Goal: Information Seeking & Learning: Learn about a topic

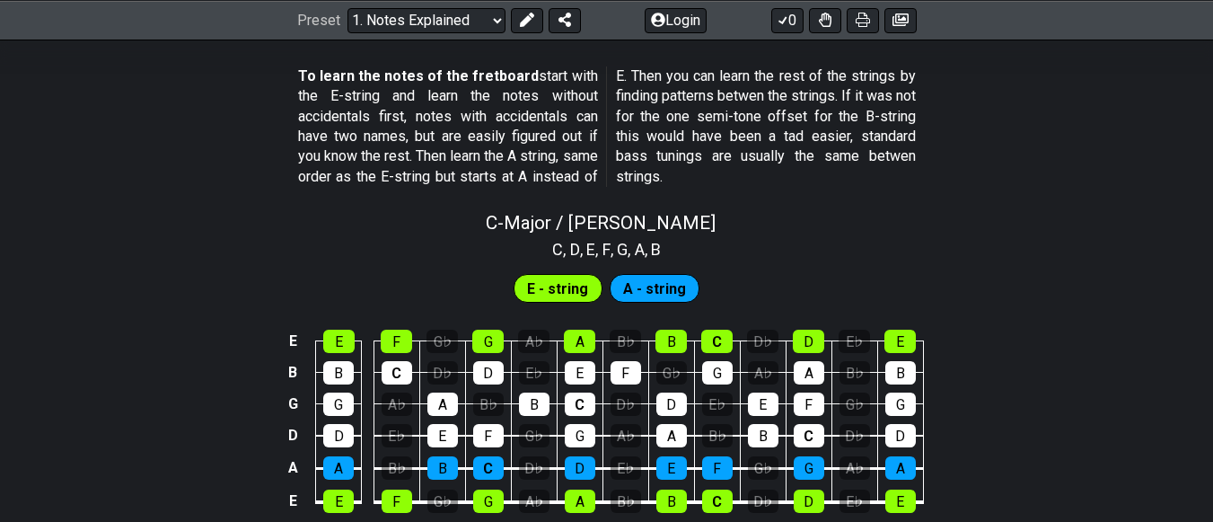
scroll to position [1642, 0]
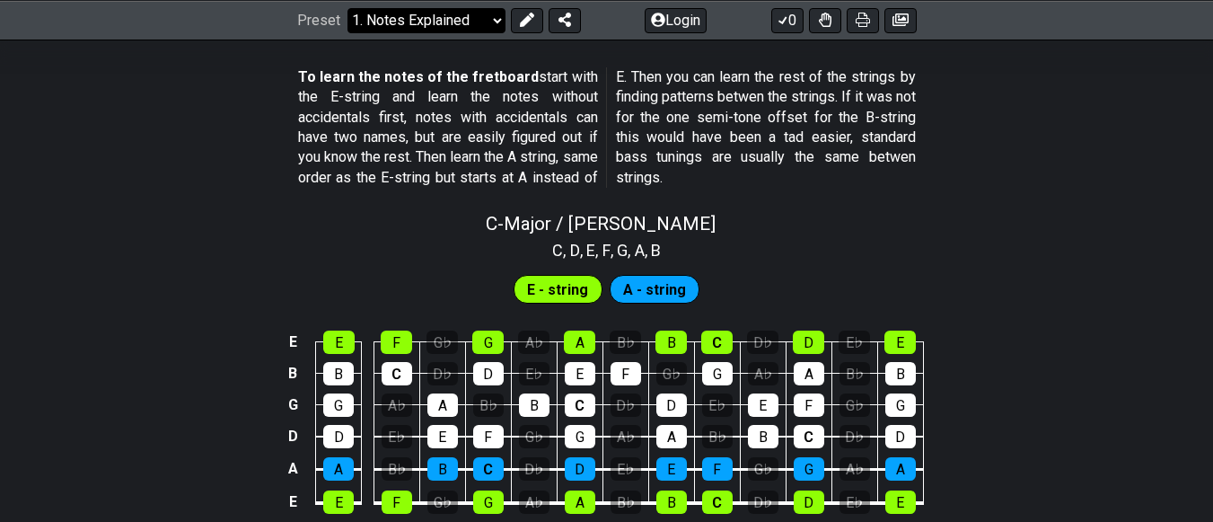
click at [468, 12] on select "Welcome to #fretflip! Initial Preset Custom Preset Minor Pentatonic Major Penta…" at bounding box center [427, 19] width 158 height 25
click at [464, 10] on select "Welcome to #fretflip! Initial Preset Custom Preset Minor Pentatonic Major Penta…" at bounding box center [427, 19] width 158 height 25
click at [442, 11] on select "Welcome to #fretflip! Initial Preset Custom Preset Minor Pentatonic Major Penta…" at bounding box center [427, 19] width 158 height 25
click at [409, 8] on select "Welcome to #fretflip! Initial Preset Custom Preset Minor Pentatonic Major Penta…" at bounding box center [427, 19] width 158 height 25
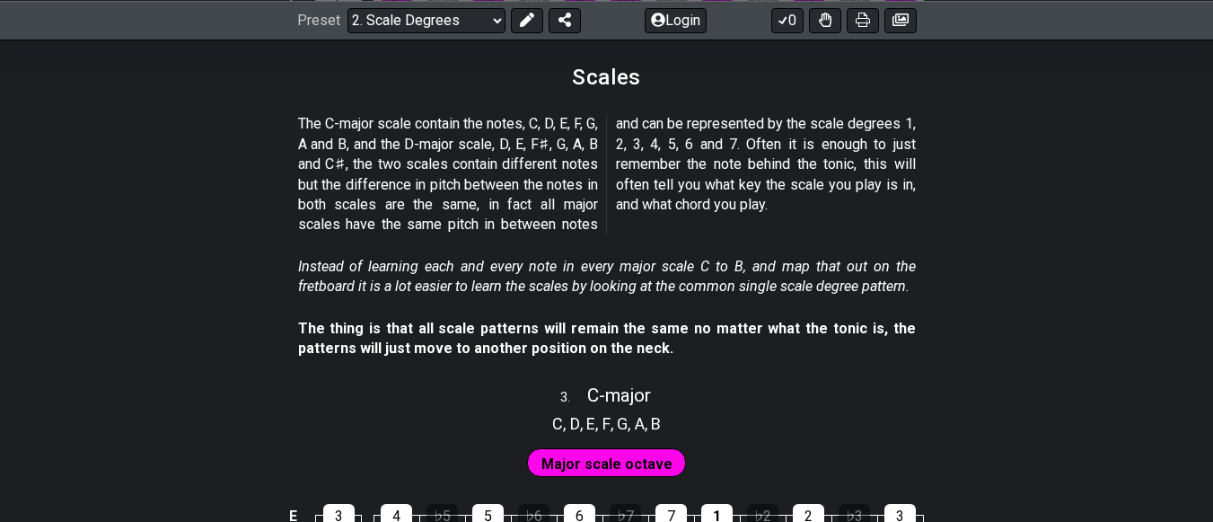
scroll to position [1903, 0]
click at [75, 130] on section "The C-major scale contain the notes, C, D, E, F, G, A and B, and the D-major sc…" at bounding box center [606, 177] width 1213 height 142
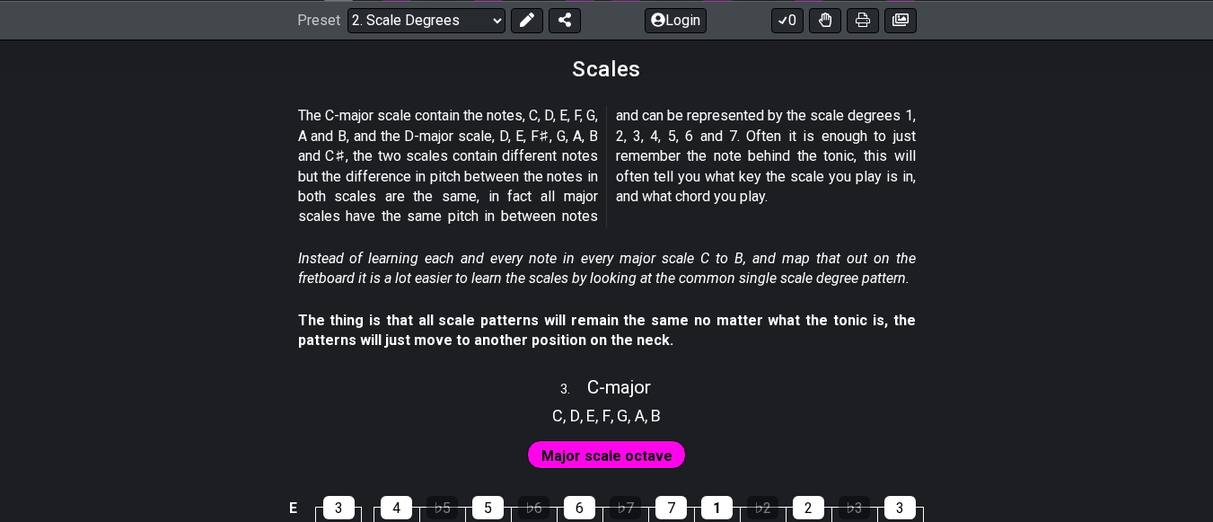
scroll to position [1911, 0]
click at [251, 241] on section "Instead of learning each and every note in every major scale C to B, and map th…" at bounding box center [606, 272] width 1213 height 62
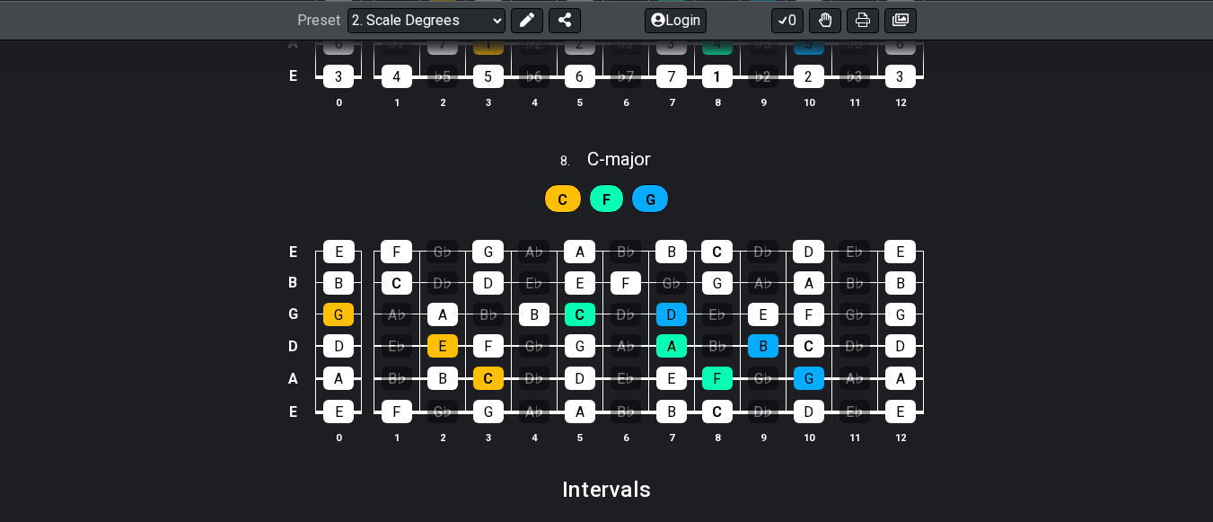
scroll to position [4182, 0]
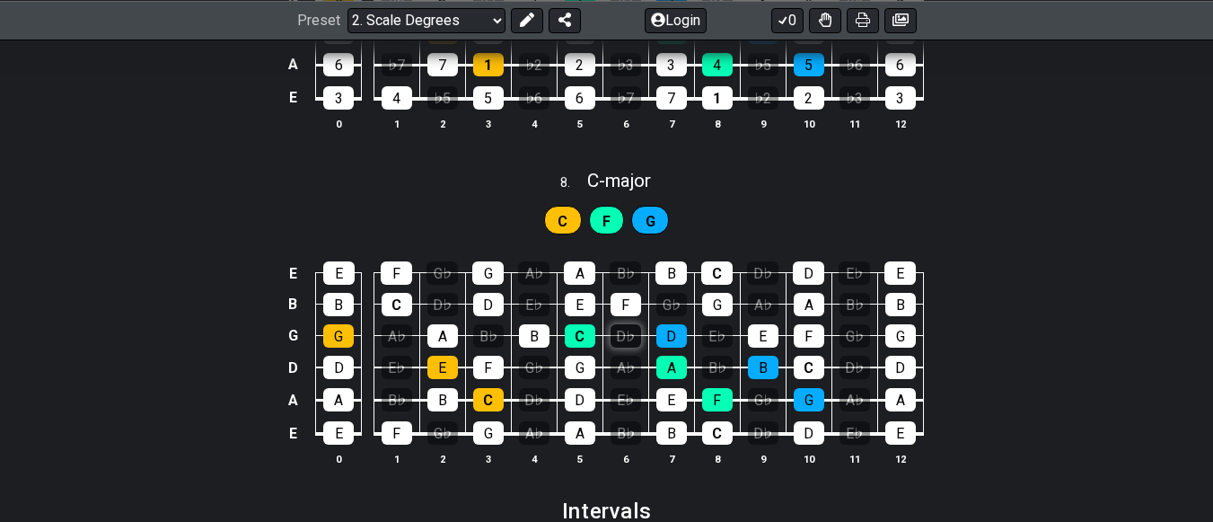
click at [628, 338] on div "D♭" at bounding box center [626, 335] width 31 height 23
click at [631, 340] on div "D♭" at bounding box center [626, 335] width 31 height 23
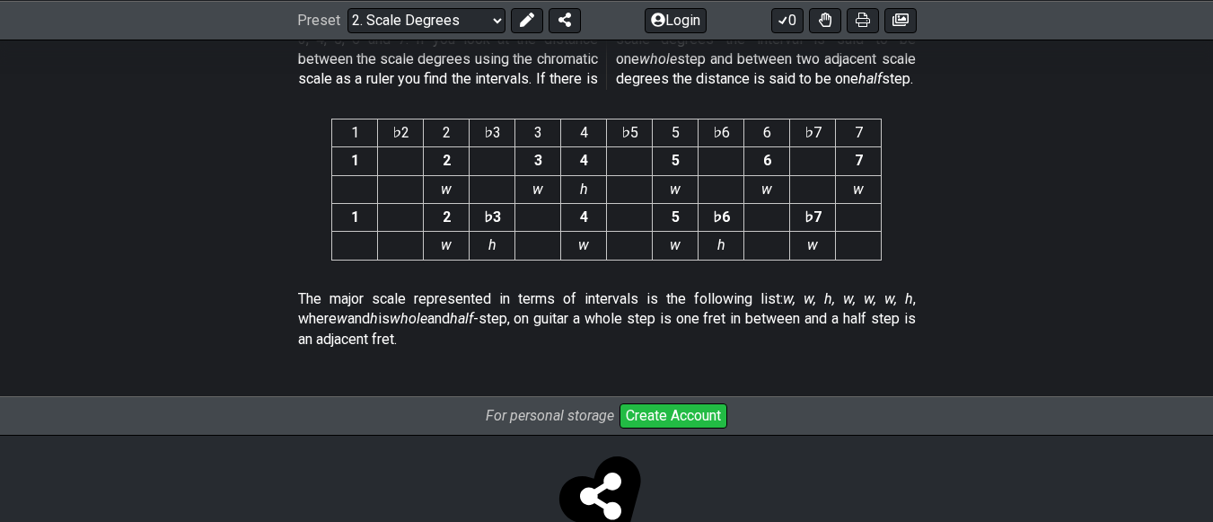
scroll to position [4833, 0]
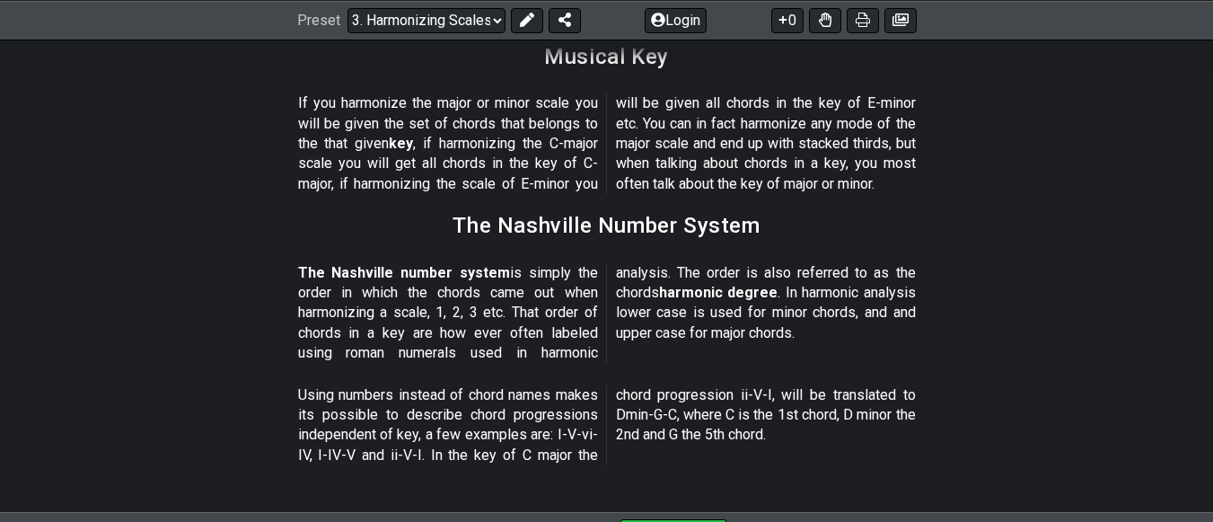
scroll to position [2137, 0]
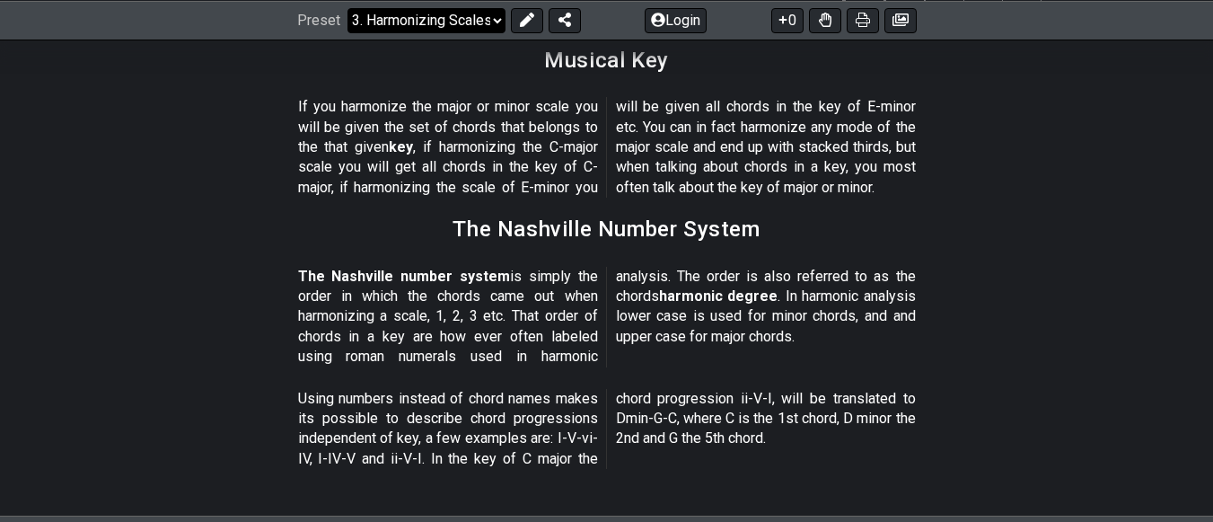
click at [451, 18] on select "Welcome to #fretflip! Initial Preset Custom Preset Minor Pentatonic Major Penta…" at bounding box center [427, 19] width 158 height 25
click at [348, 32] on select "Welcome to #fretflip! Initial Preset Custom Preset Minor Pentatonic Major Penta…" at bounding box center [427, 19] width 158 height 25
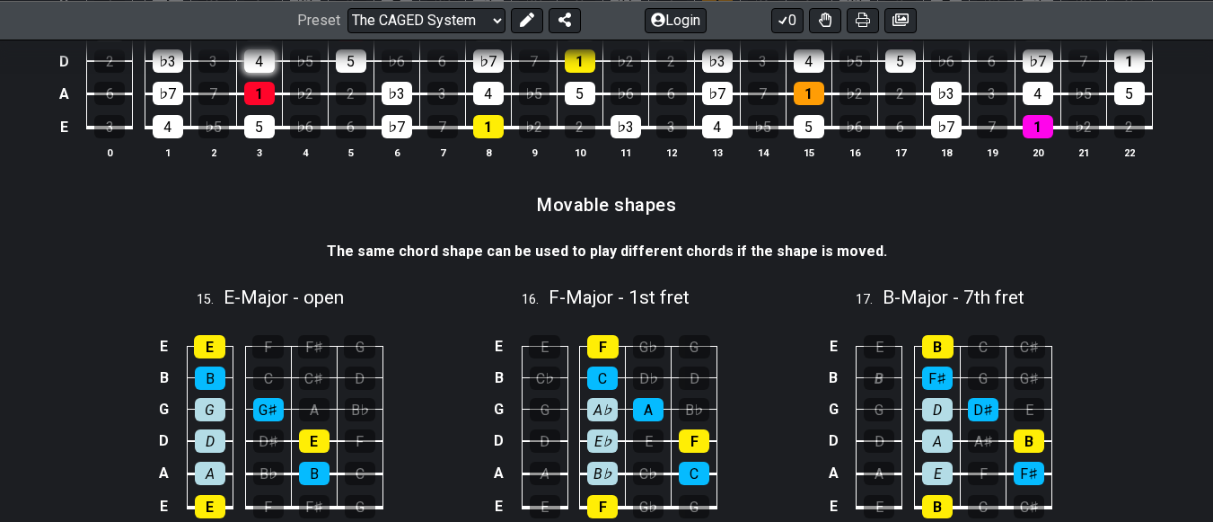
scroll to position [4286, 0]
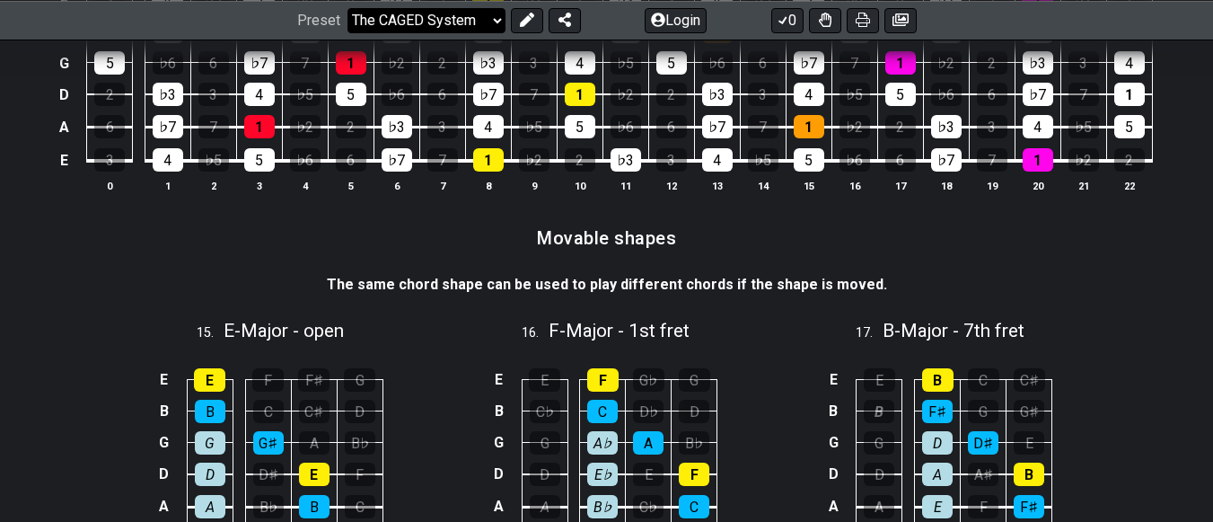
click at [392, 13] on select "Welcome to #fretflip! Initial Preset Custom Preset Minor Pentatonic Major Penta…" at bounding box center [427, 19] width 158 height 25
click at [348, 32] on select "Welcome to #fretflip! Initial Preset Custom Preset Minor Pentatonic Major Penta…" at bounding box center [427, 19] width 158 height 25
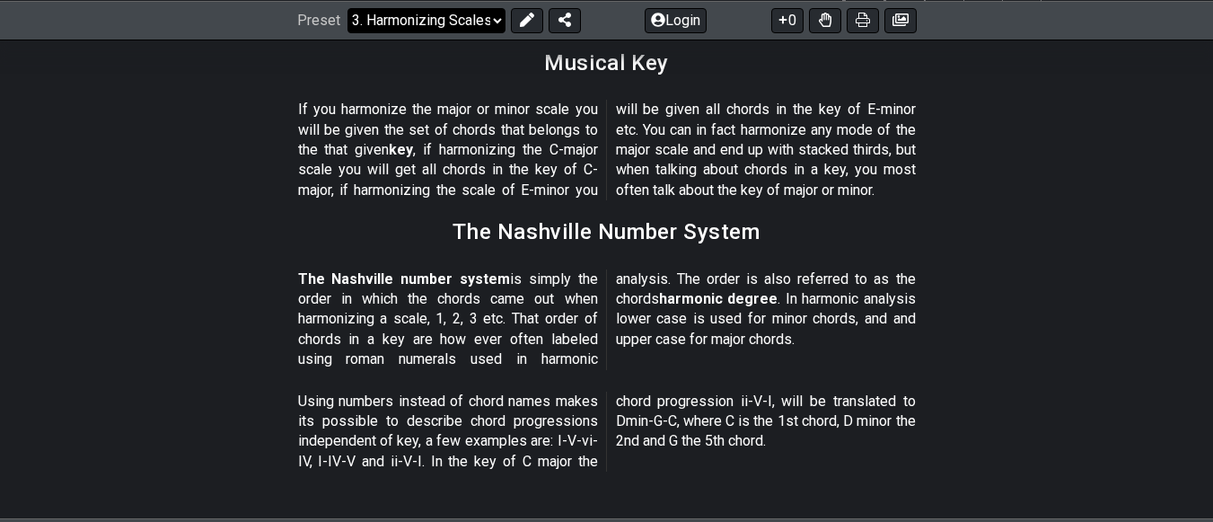
scroll to position [2124, 0]
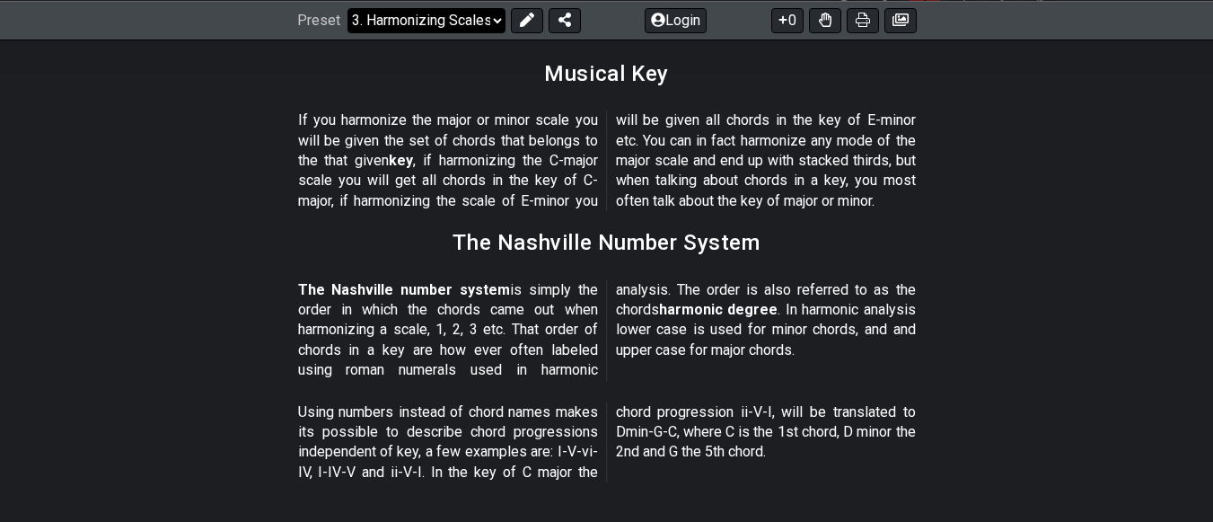
click at [437, 26] on select "Welcome to #fretflip! Initial Preset Custom Preset Minor Pentatonic Major Penta…" at bounding box center [427, 19] width 158 height 25
click at [443, 18] on select "Welcome to #fretflip! Initial Preset Custom Preset Minor Pentatonic Major Penta…" at bounding box center [427, 19] width 158 height 25
click at [244, 92] on section "Musical Key" at bounding box center [606, 80] width 1213 height 47
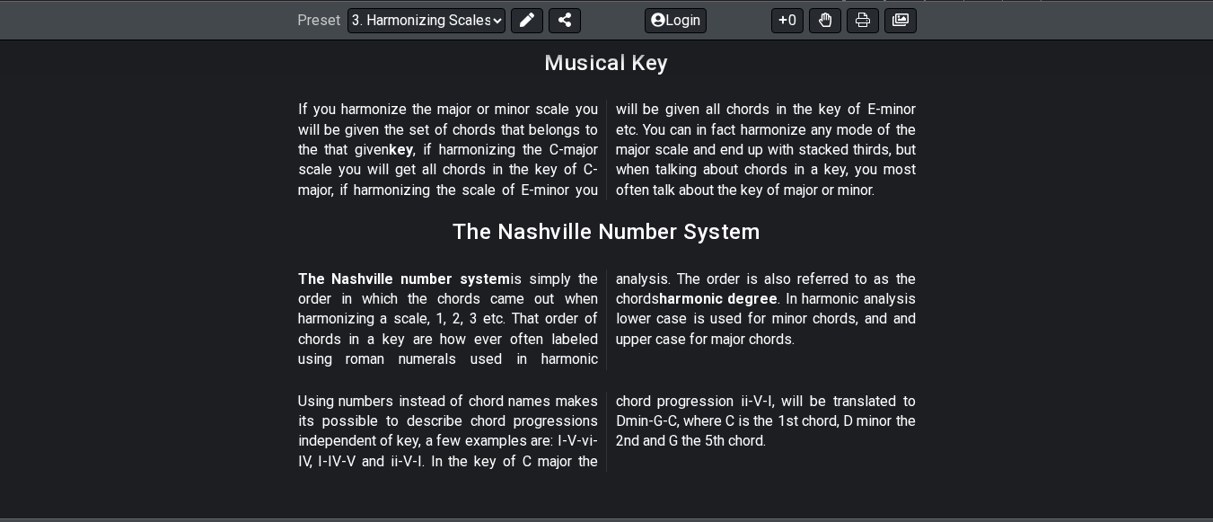
scroll to position [2128, 0]
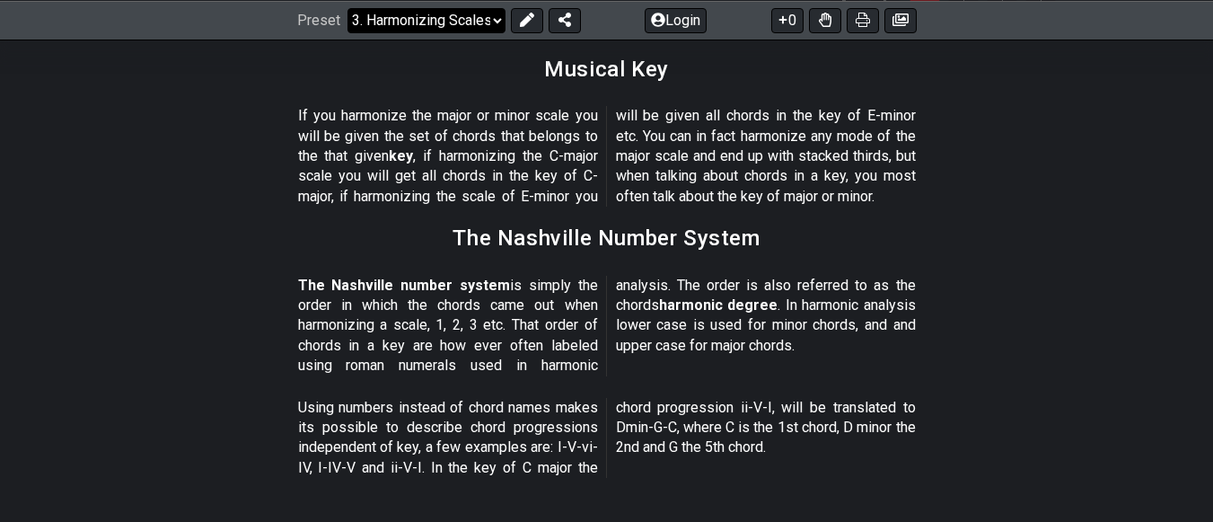
click at [369, 21] on select "Welcome to #fretflip! Initial Preset Custom Preset Minor Pentatonic Major Penta…" at bounding box center [427, 19] width 158 height 25
click at [348, 32] on select "Welcome to #fretflip! Initial Preset Custom Preset Minor Pentatonic Major Penta…" at bounding box center [427, 19] width 158 height 25
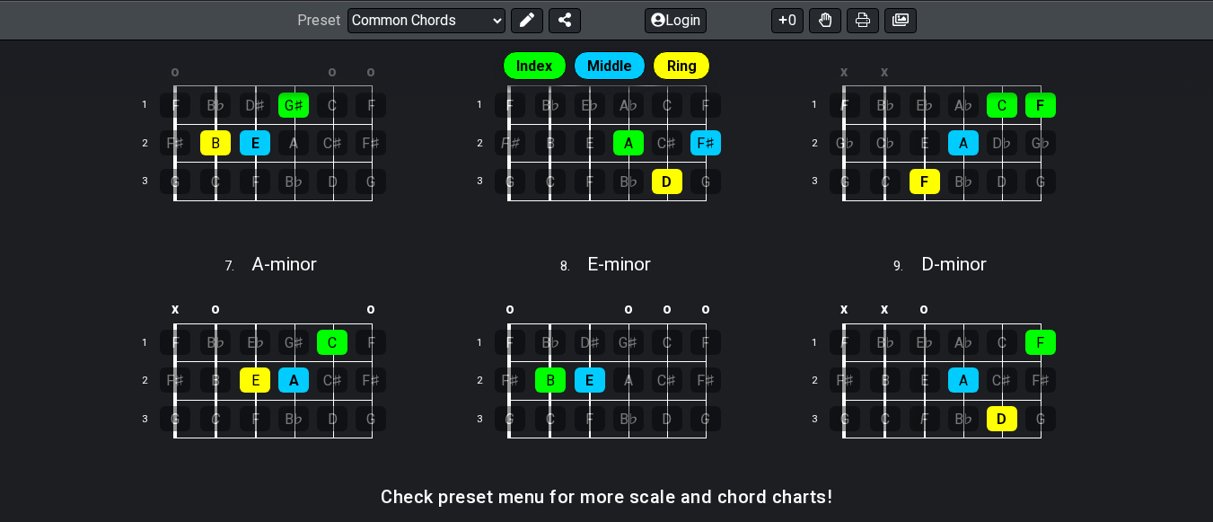
scroll to position [817, 0]
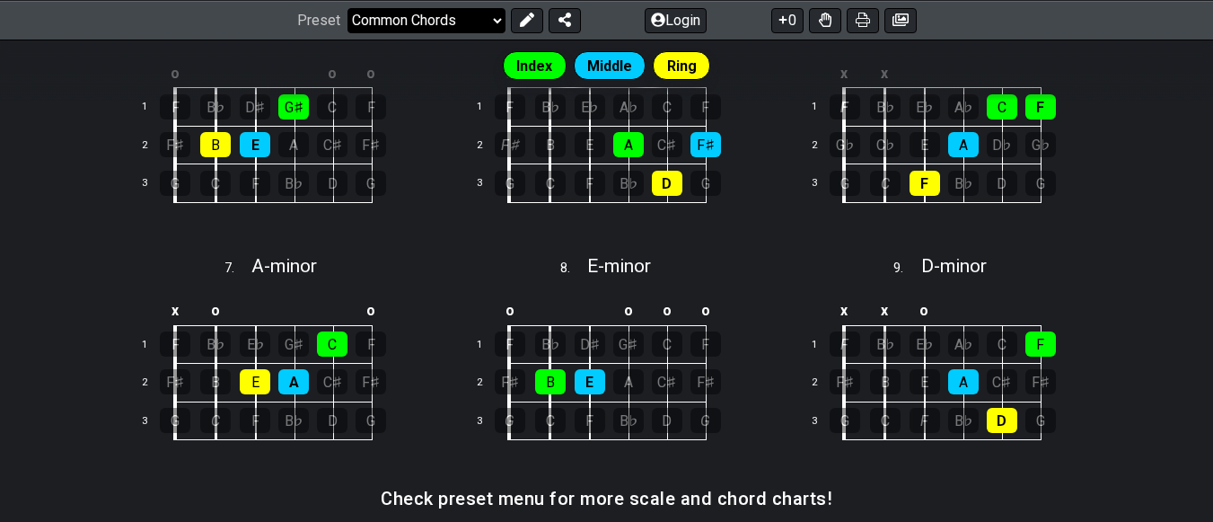
click at [404, 30] on select "Welcome to #fretflip! Initial Preset Custom Preset Minor Pentatonic Major Penta…" at bounding box center [427, 19] width 158 height 25
click at [348, 32] on select "Welcome to #fretflip! Initial Preset Custom Preset Minor Pentatonic Major Penta…" at bounding box center [427, 19] width 158 height 25
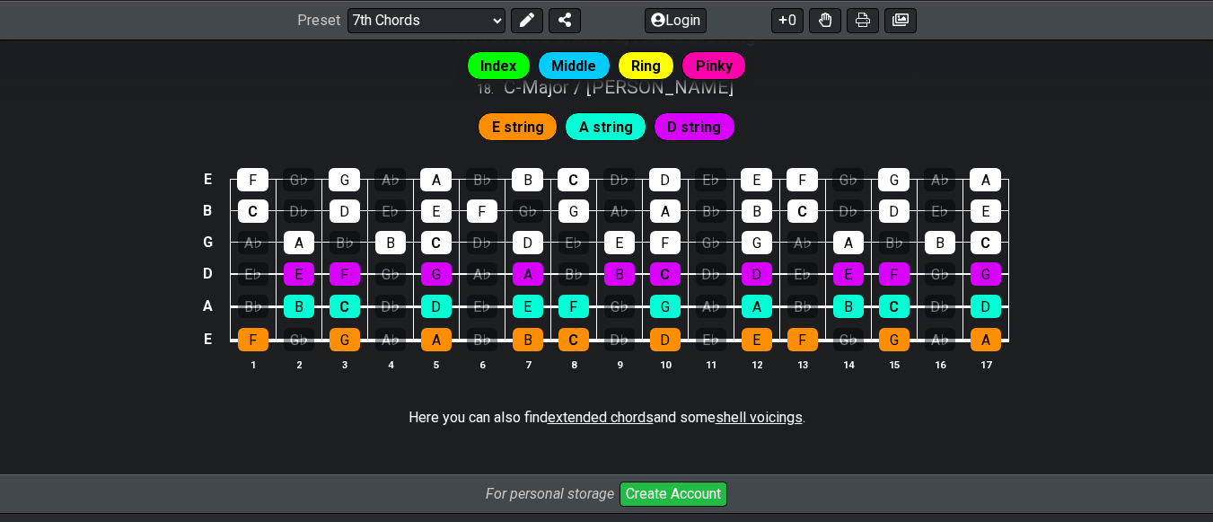
scroll to position [2211, 0]
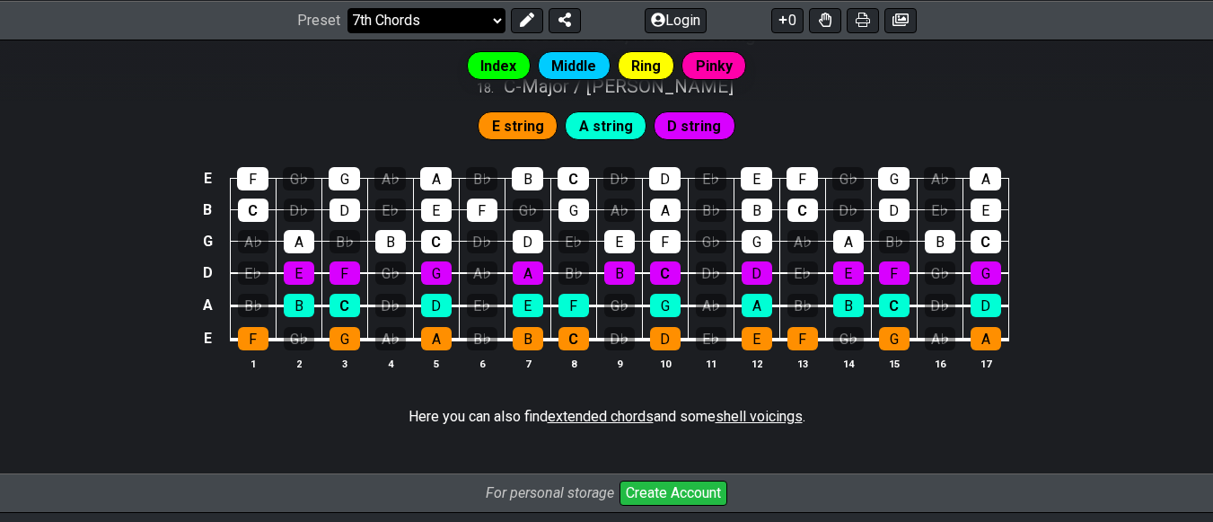
click at [399, 13] on select "Welcome to #fretflip! Initial Preset Custom Preset Minor Pentatonic Major Penta…" at bounding box center [427, 19] width 158 height 25
click at [348, 32] on select "Welcome to #fretflip! Initial Preset Custom Preset Minor Pentatonic Major Penta…" at bounding box center [427, 19] width 158 height 25
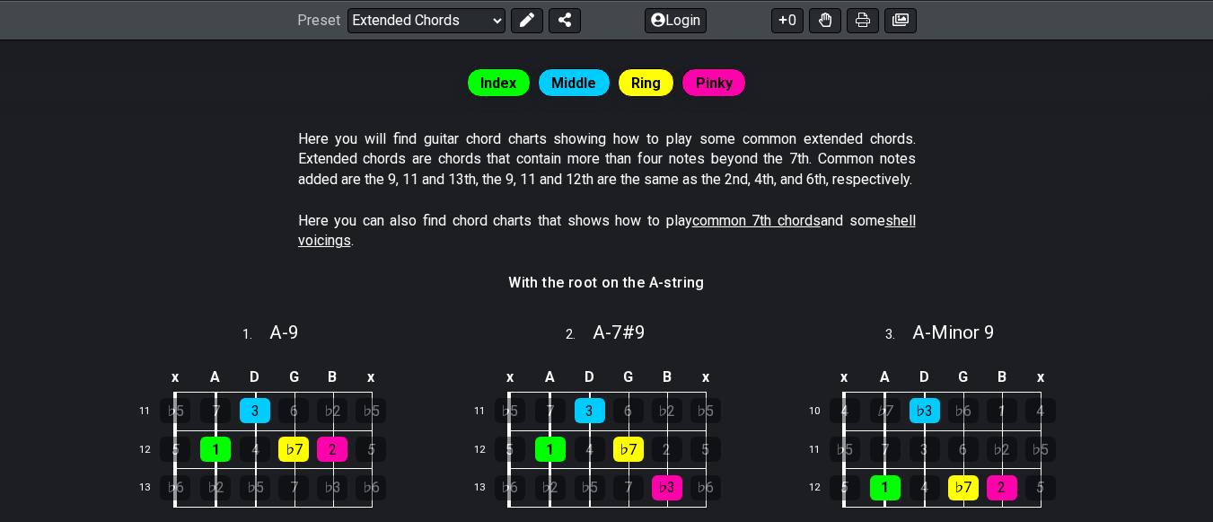
scroll to position [340, 0]
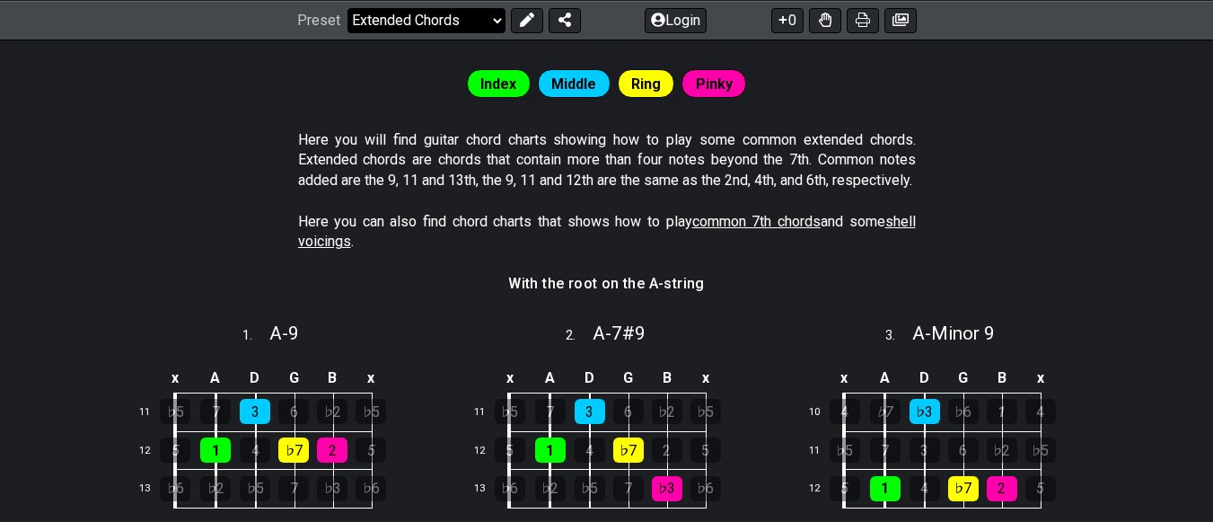
click at [413, 13] on select "Welcome to #fretflip! Initial Preset Custom Preset Minor Pentatonic Major Penta…" at bounding box center [427, 19] width 158 height 25
click at [348, 32] on select "Welcome to #fretflip! Initial Preset Custom Preset Minor Pentatonic Major Penta…" at bounding box center [427, 19] width 158 height 25
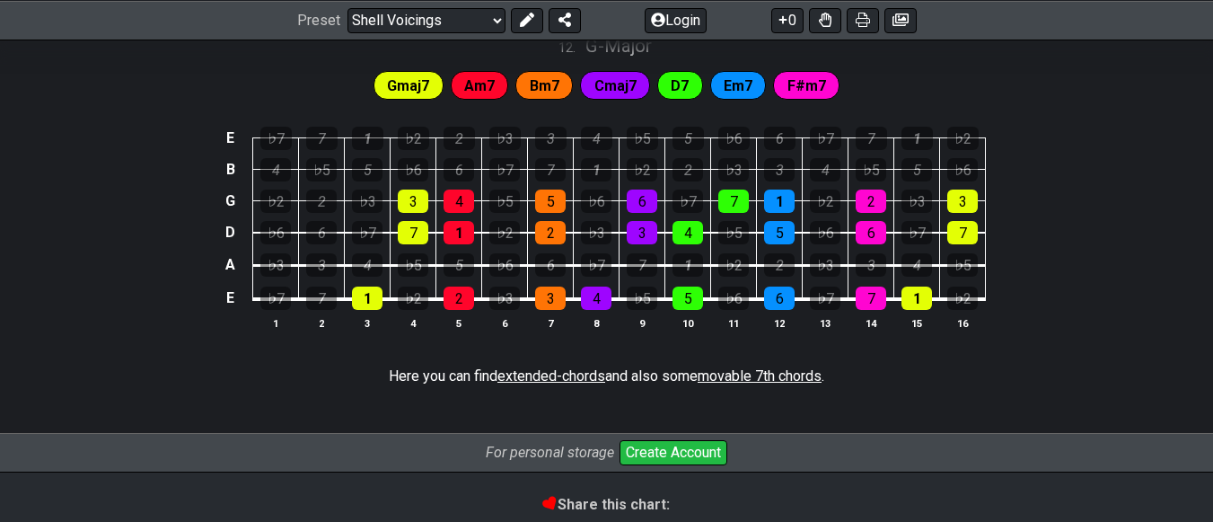
scroll to position [2092, 0]
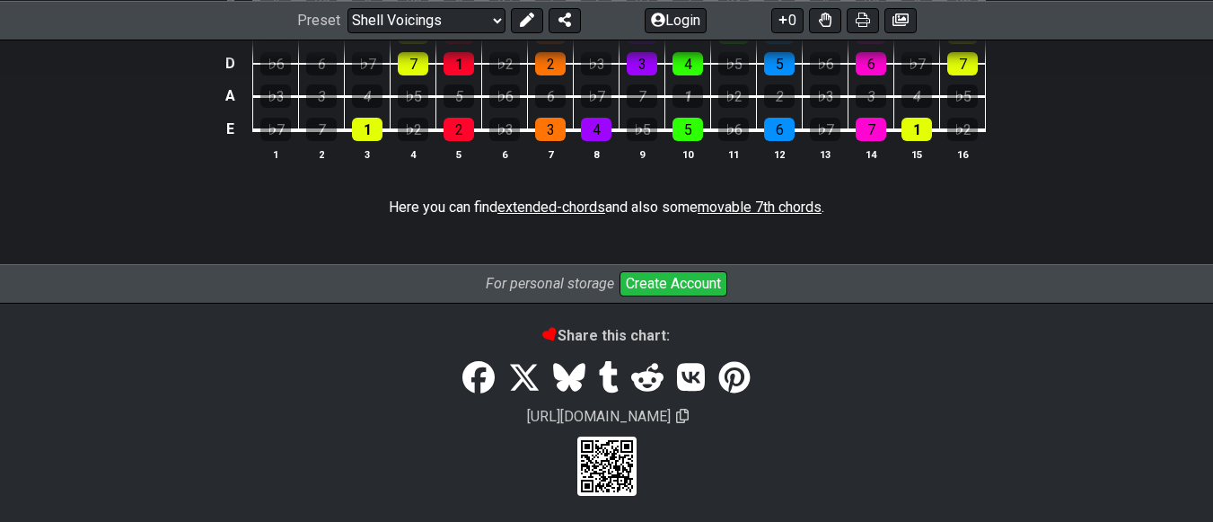
click at [476, 32] on div "Preset Welcome to #fretflip! Initial Preset Custom Preset Minor Pentatonic Majo…" at bounding box center [606, 20] width 1213 height 40
click at [476, 30] on select "Welcome to #fretflip! Initial Preset Custom Preset Minor Pentatonic Major Penta…" at bounding box center [427, 19] width 158 height 25
click at [348, 32] on select "Welcome to #fretflip! Initial Preset Custom Preset Minor Pentatonic Major Penta…" at bounding box center [427, 19] width 158 height 25
select select "/how-to-solo"
select select "C"
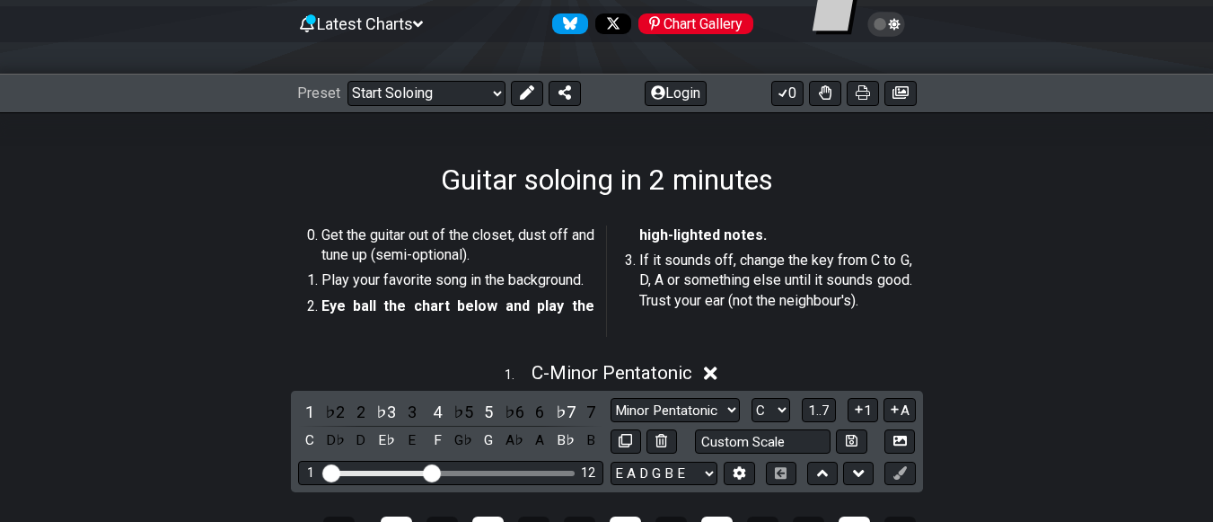
scroll to position [186, 0]
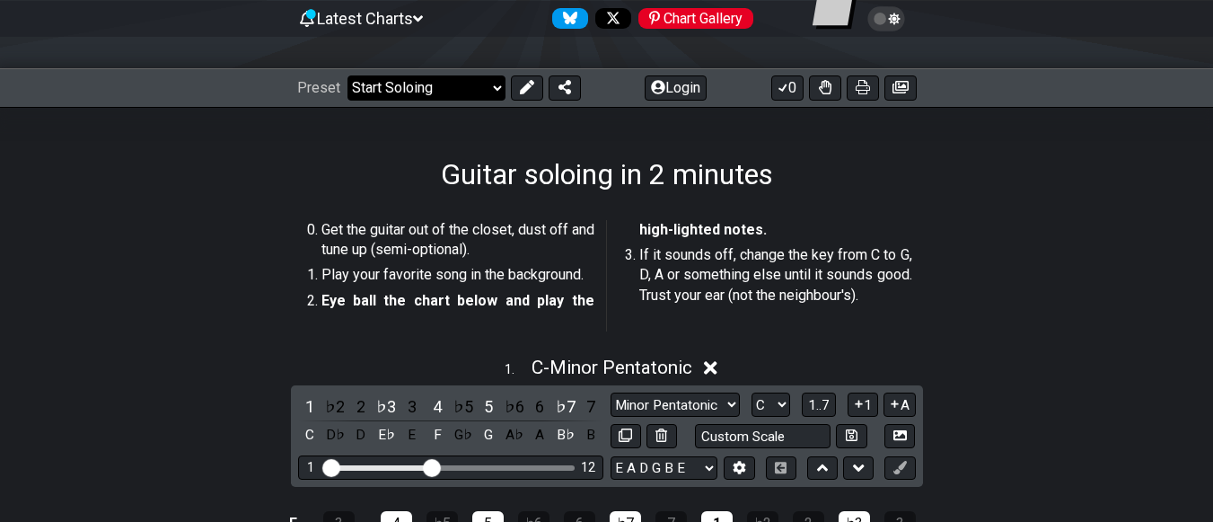
click at [383, 95] on select "Welcome to #fretflip! Initial Preset Custom Preset Minor Pentatonic Major Penta…" at bounding box center [427, 87] width 158 height 25
click at [348, 75] on select "Welcome to #fretflip! Initial Preset Custom Preset Minor Pentatonic Major Penta…" at bounding box center [427, 87] width 158 height 25
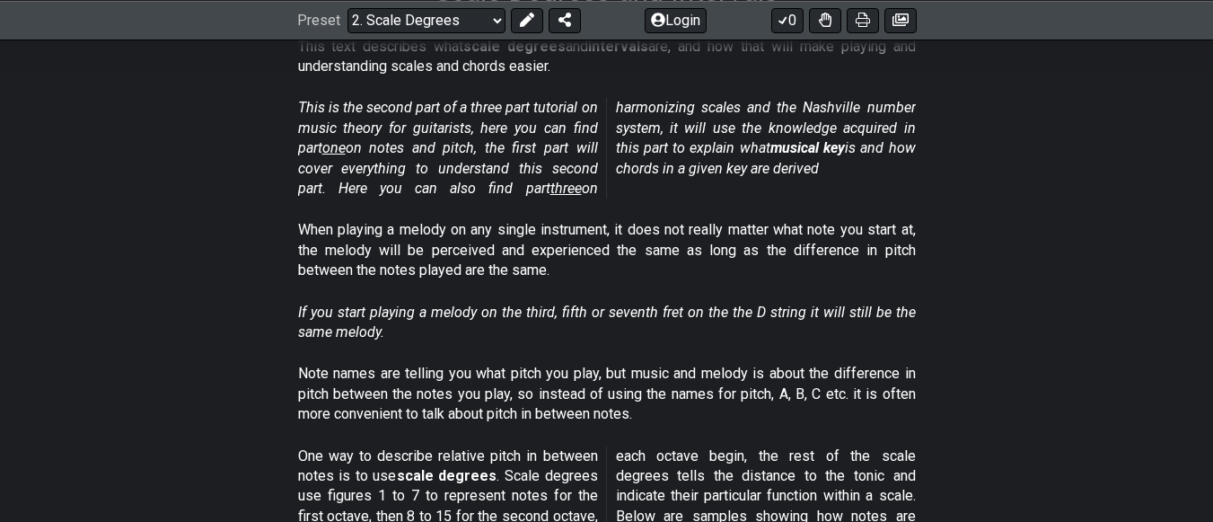
scroll to position [370, 0]
click at [390, 17] on select "Welcome to #fretflip! Initial Preset Custom Preset Minor Pentatonic Major Penta…" at bounding box center [427, 19] width 158 height 25
click at [348, 32] on select "Welcome to #fretflip! Initial Preset Custom Preset Minor Pentatonic Major Penta…" at bounding box center [427, 19] width 158 height 25
select select "/harmonizing-scales"
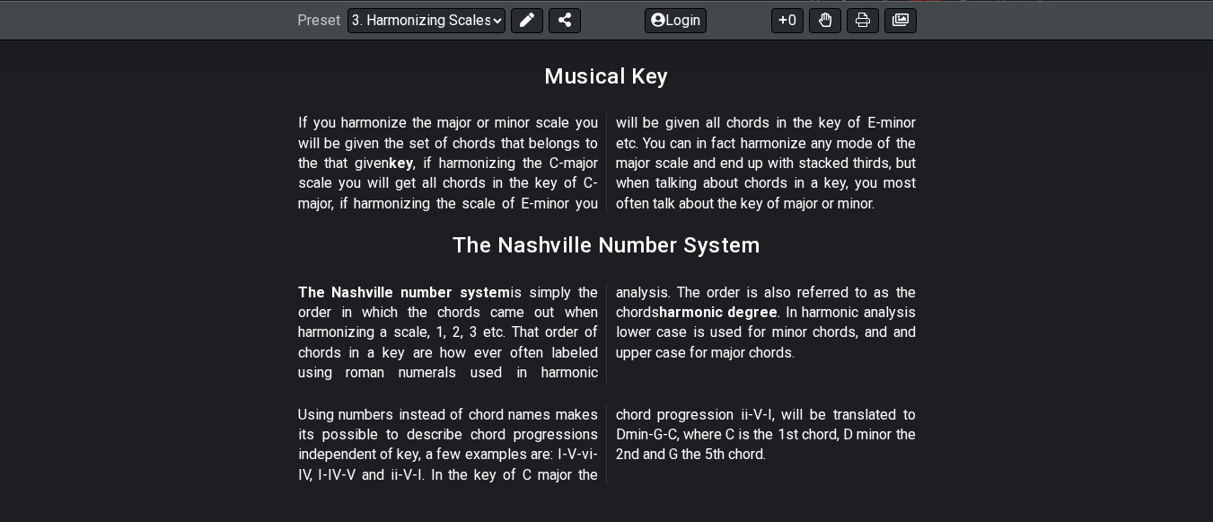
scroll to position [2122, 0]
click at [775, 13] on icon at bounding box center [783, 20] width 18 height 14
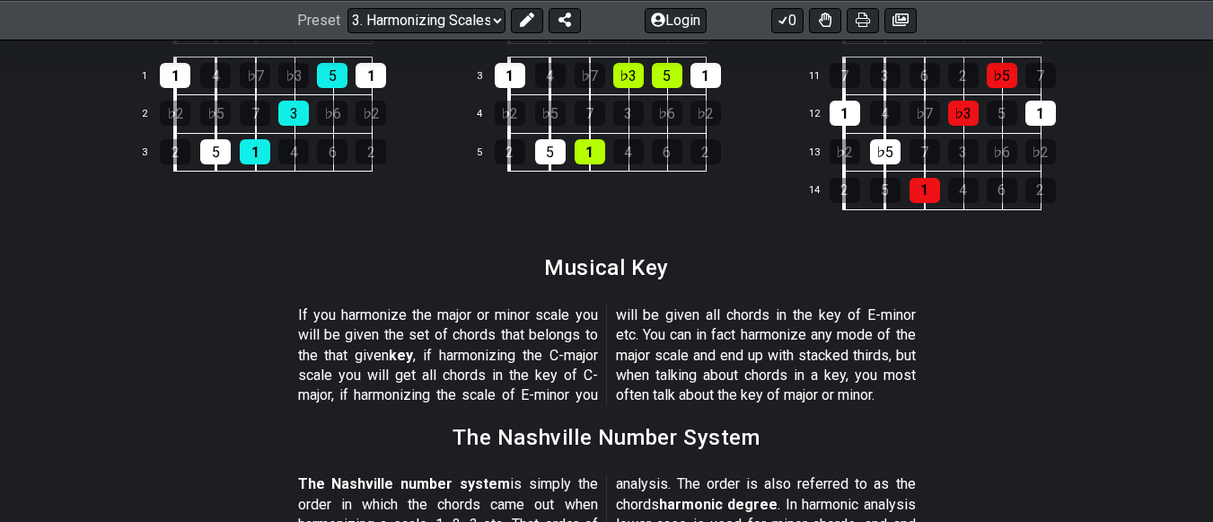
scroll to position [1974, 0]
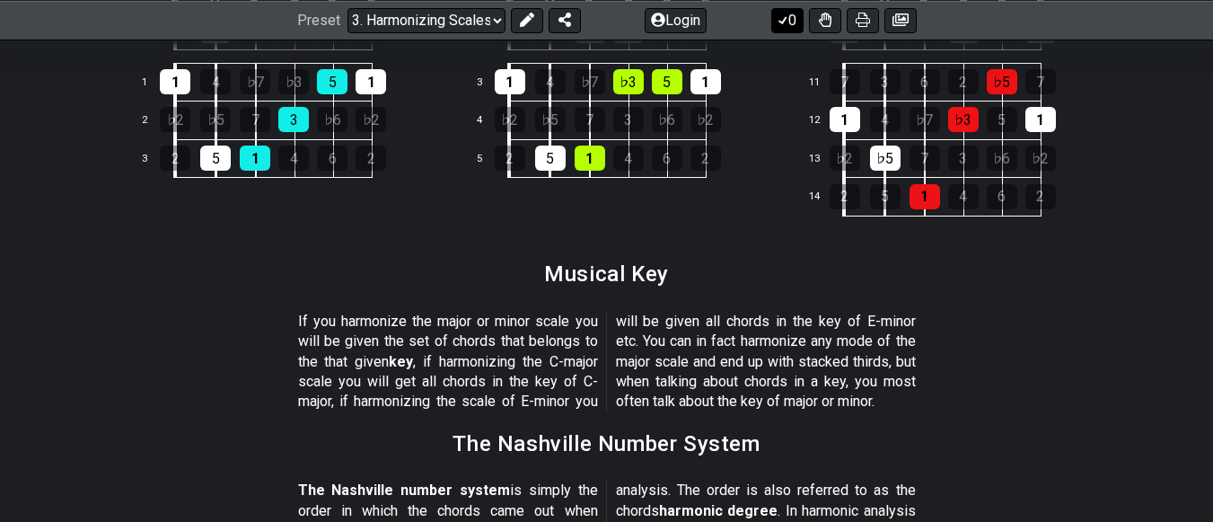
click at [794, 22] on button "0" at bounding box center [787, 19] width 32 height 25
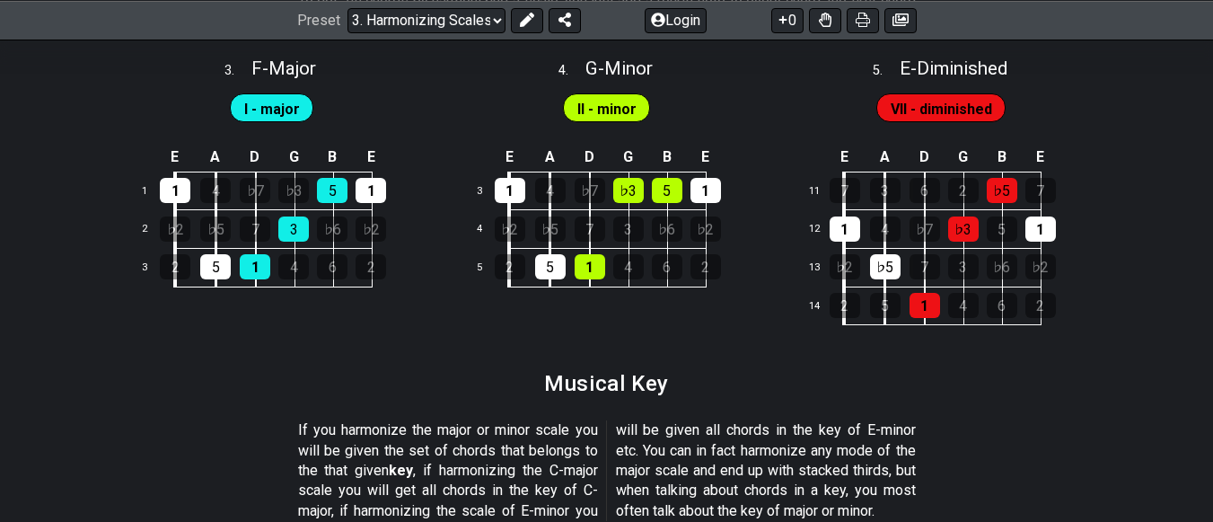
scroll to position [1817, 0]
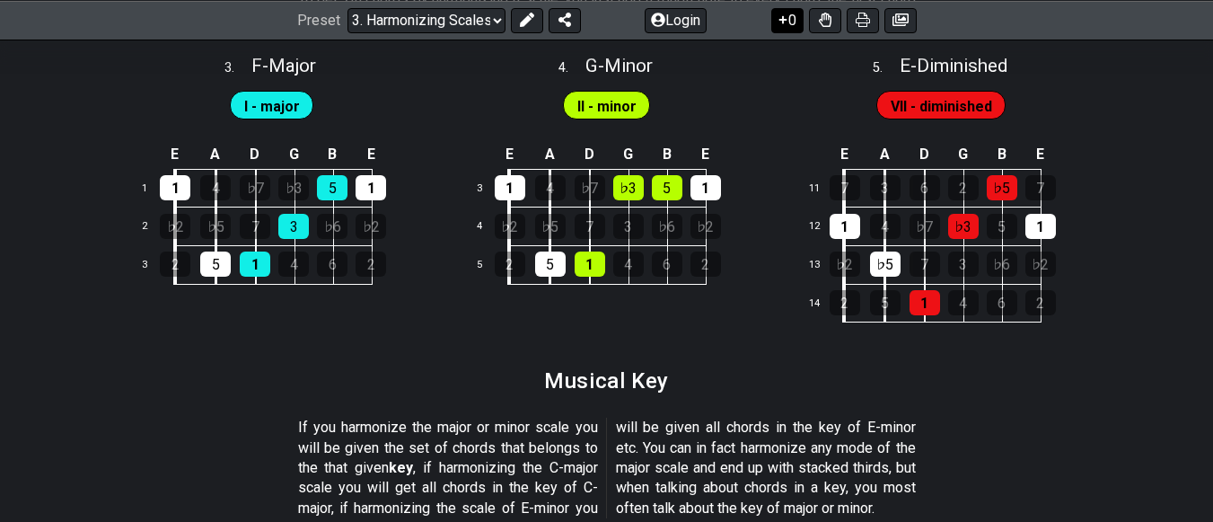
click at [794, 16] on button "0" at bounding box center [787, 19] width 32 height 25
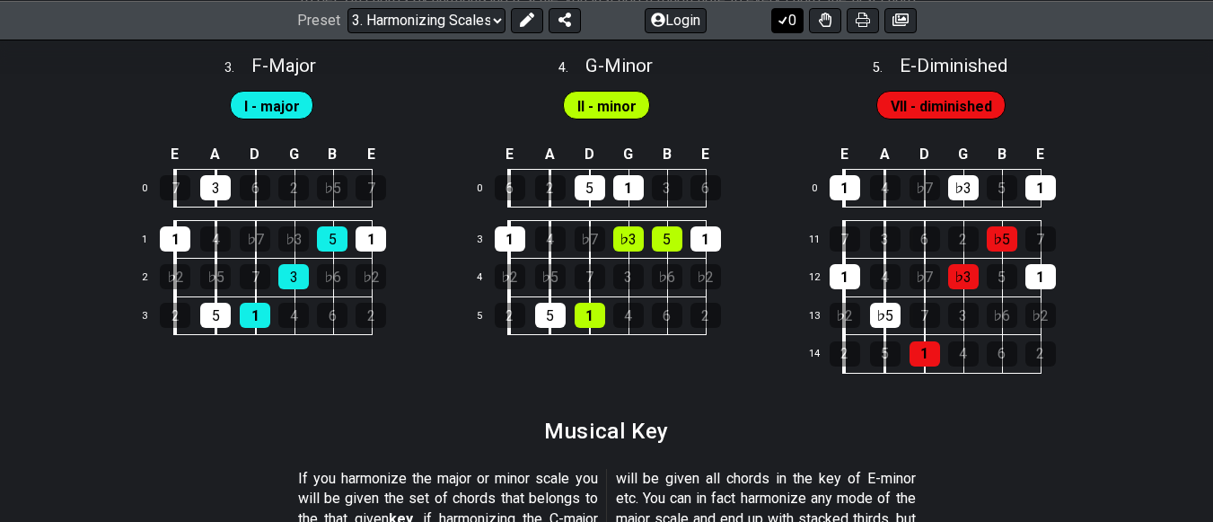
click at [794, 16] on button "0" at bounding box center [787, 19] width 32 height 25
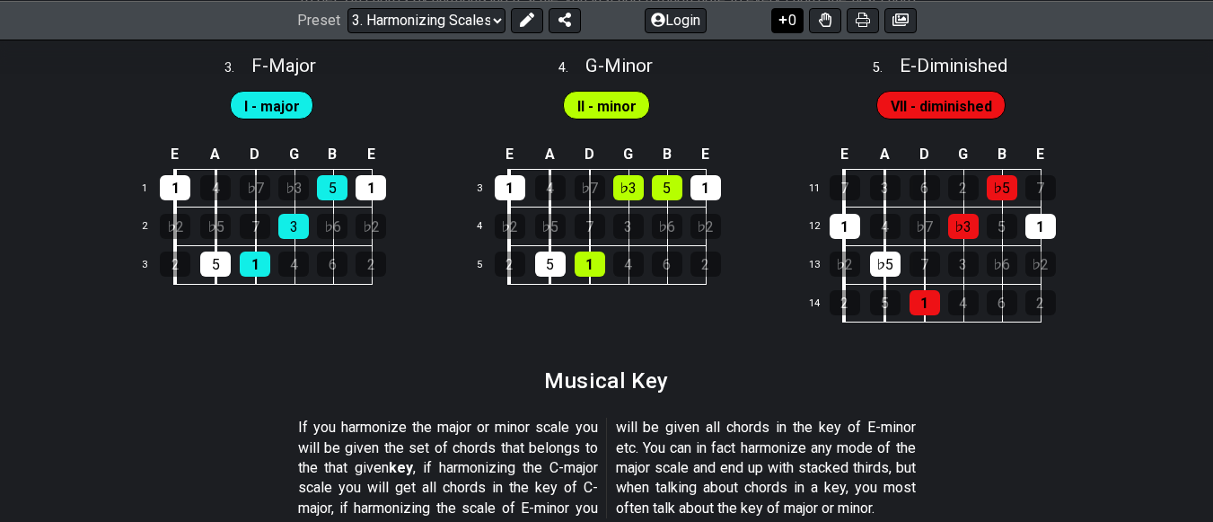
click at [793, 18] on button "0" at bounding box center [787, 19] width 32 height 25
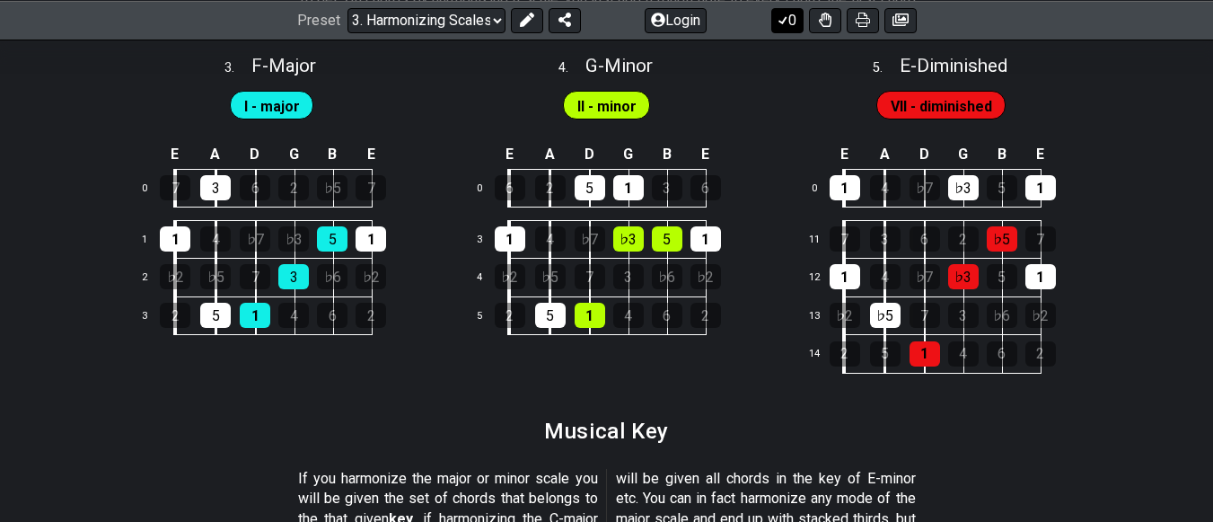
click at [793, 18] on button "0" at bounding box center [787, 19] width 32 height 25
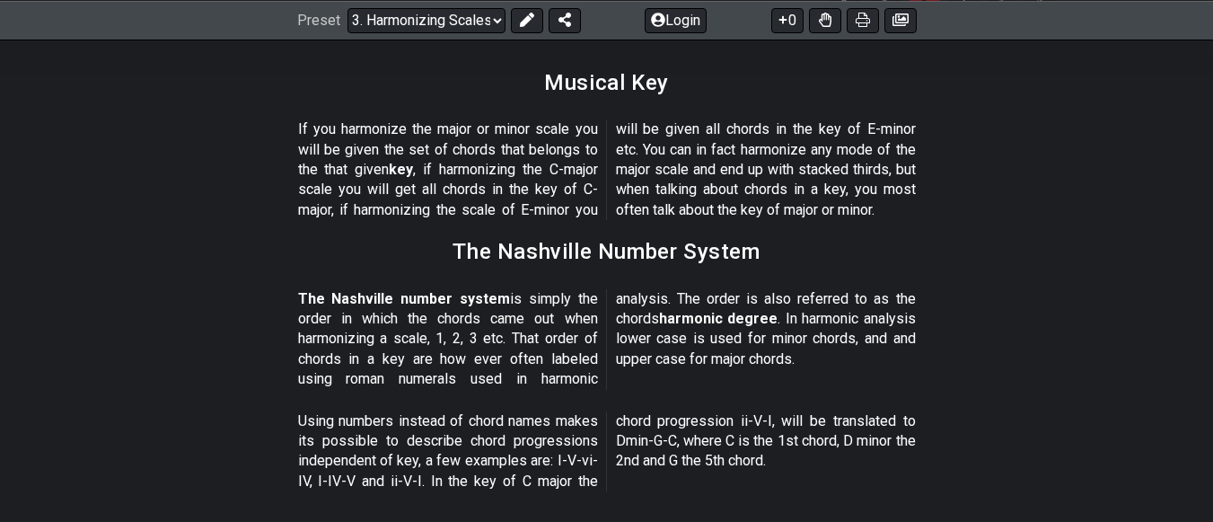
scroll to position [2116, 0]
